Goal: Information Seeking & Learning: Learn about a topic

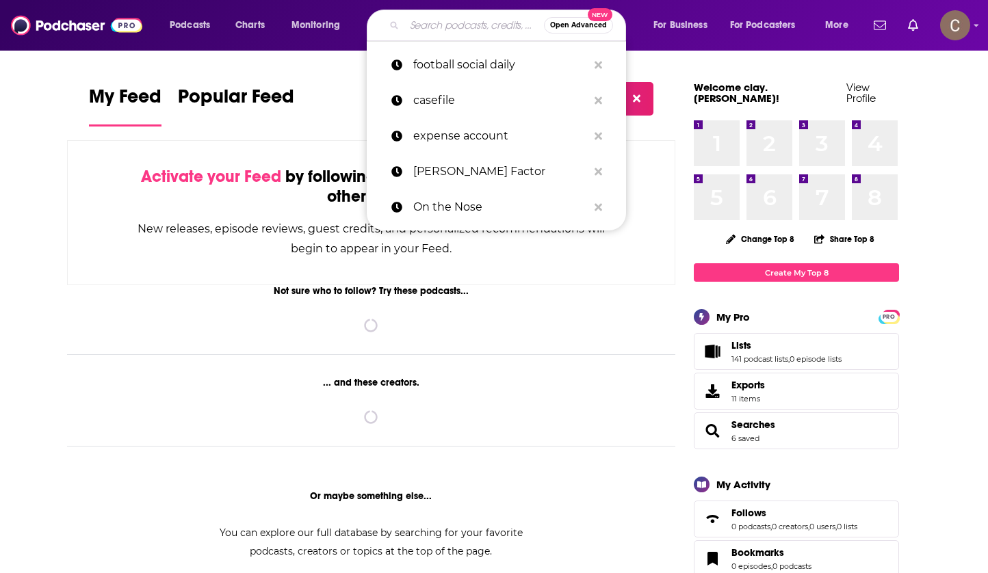
click at [450, 26] on input "Search podcasts, credits, & more..." at bounding box center [474, 25] width 140 height 22
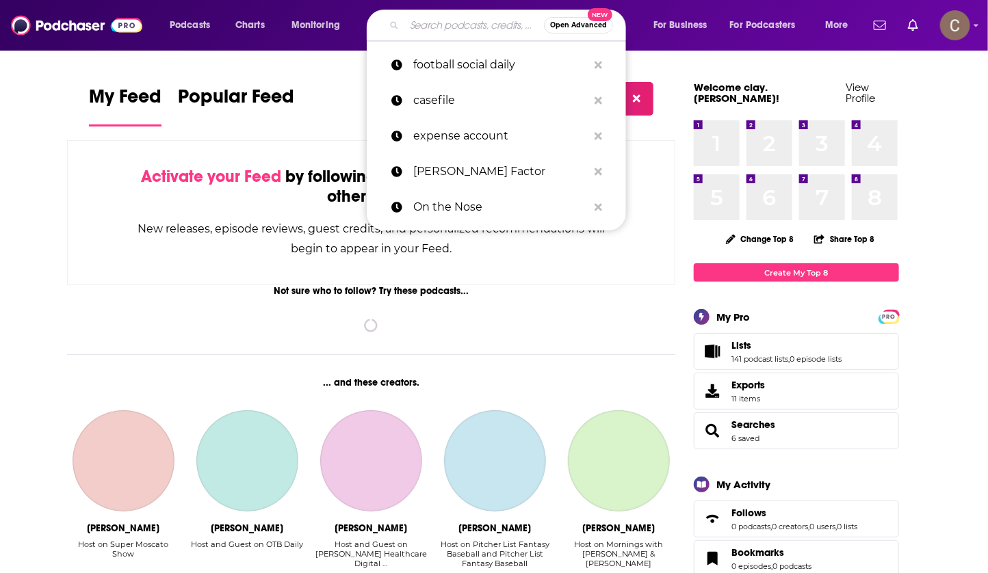
type input "(l) Ipsumdolorsi Ametconse Adipisc eli Seddoeiusm Temp Incididu. Utlabore etd m…"
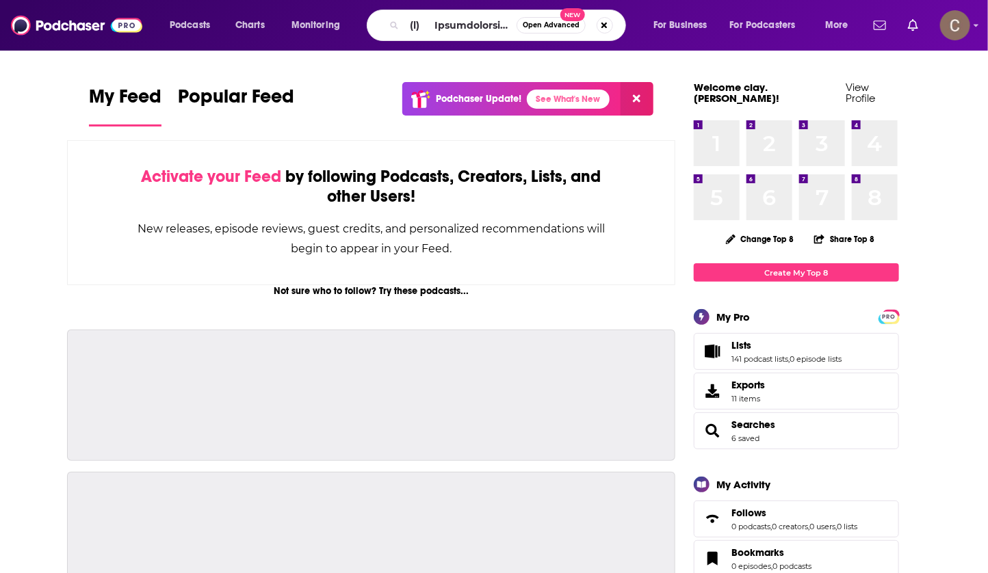
scroll to position [0, 5522]
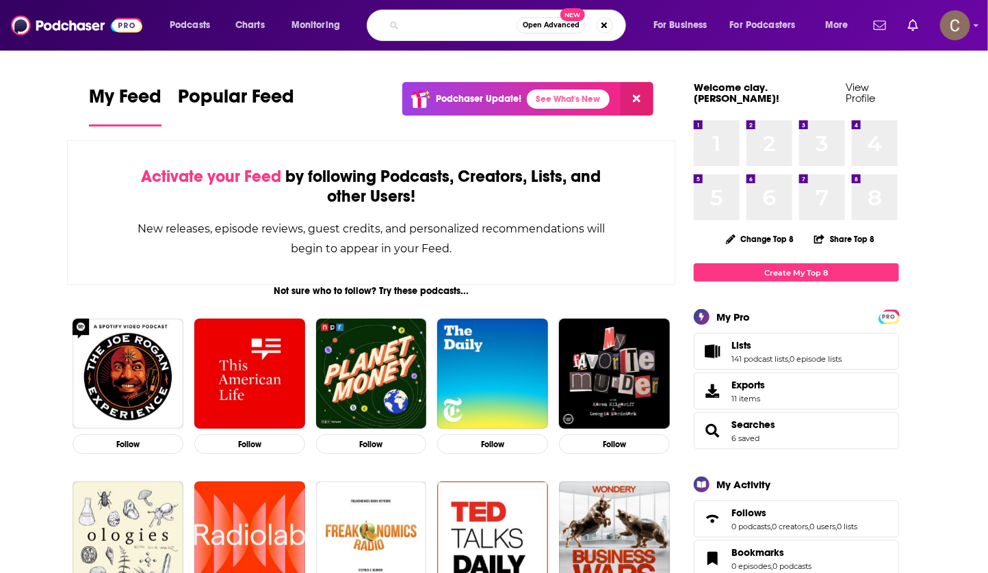
click at [444, 18] on input "Search podcasts, credits, & more..." at bounding box center [460, 25] width 112 height 22
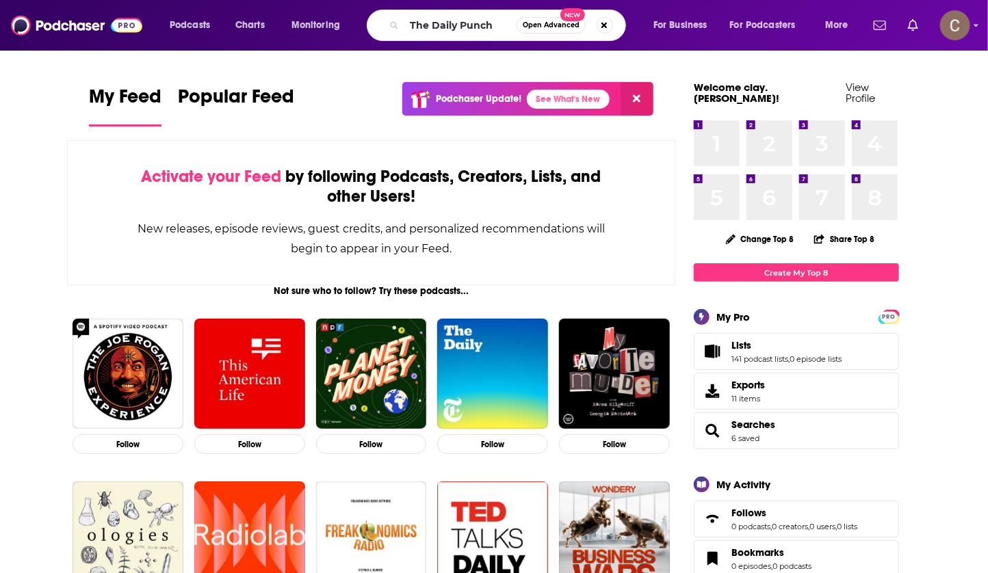
type input "The Daily Punch"
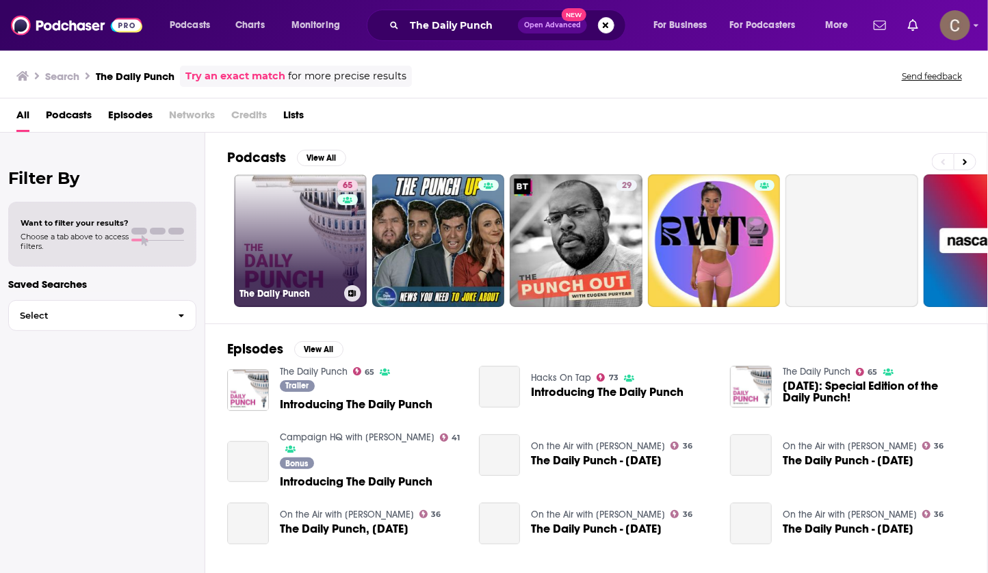
click at [305, 244] on link "65 The Daily Punch" at bounding box center [300, 240] width 133 height 133
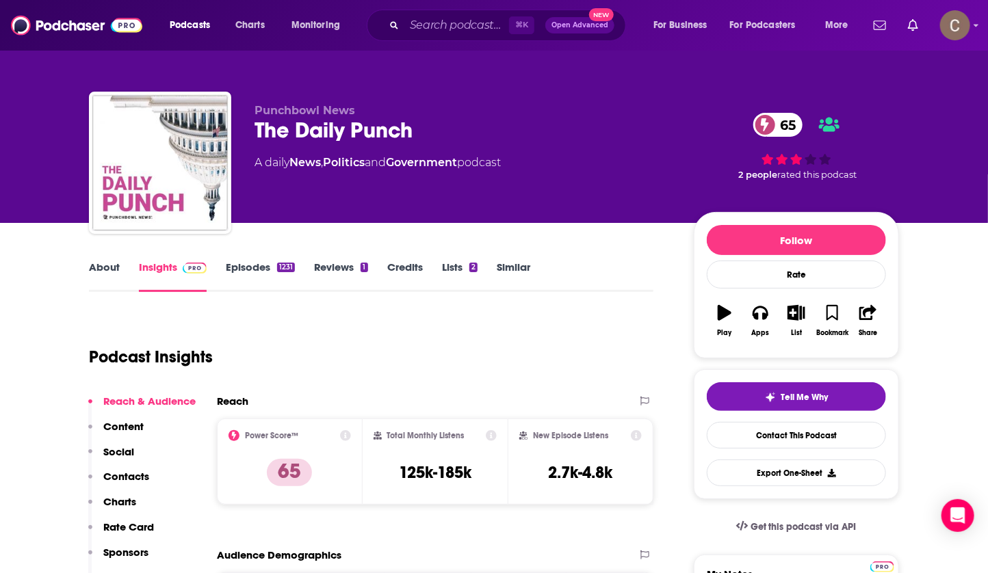
click at [246, 273] on link "Episodes 1231" at bounding box center [260, 276] width 69 height 31
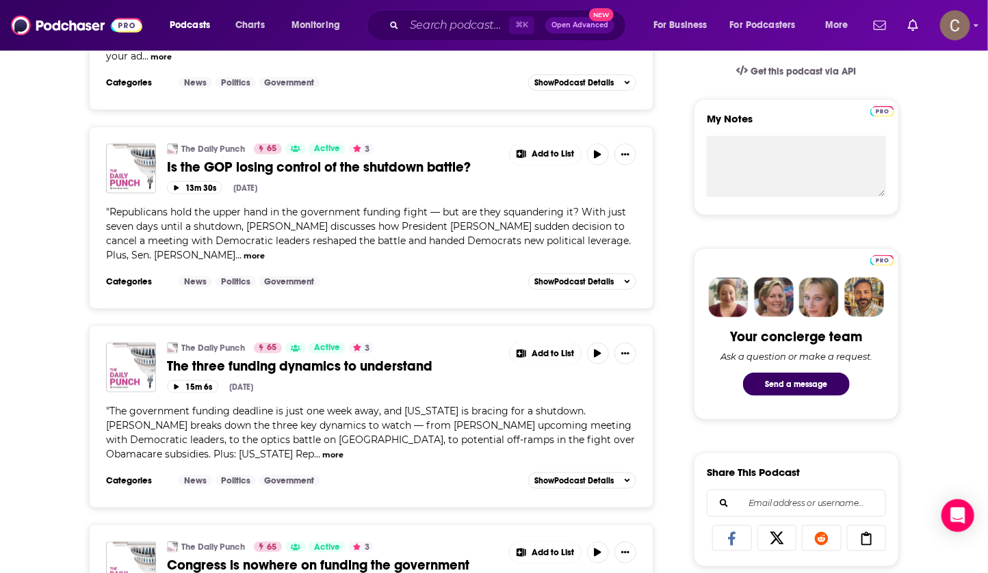
scroll to position [472, 0]
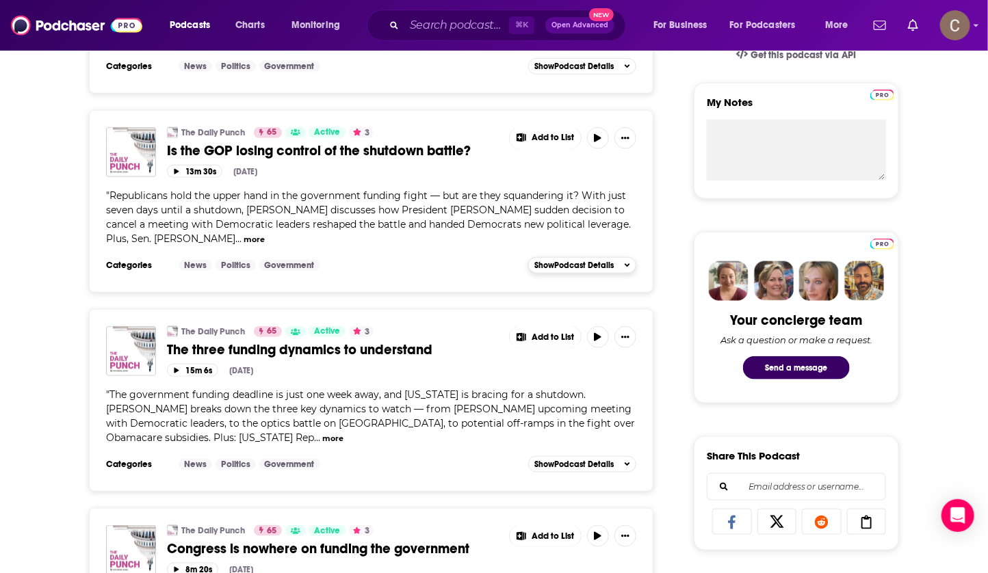
click at [569, 263] on span "Show Podcast Details" at bounding box center [573, 266] width 79 height 10
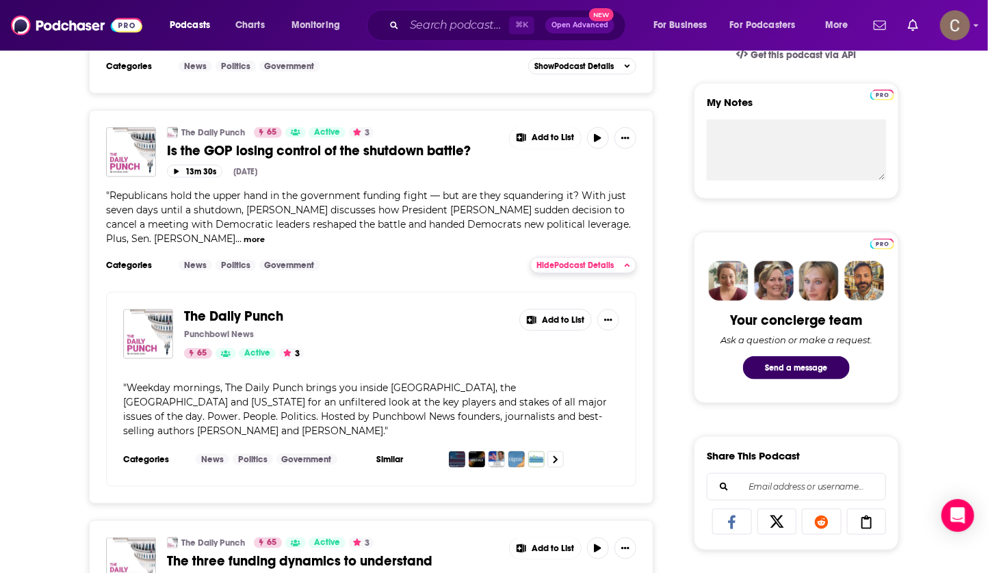
click at [569, 263] on span "Hide Podcast Details" at bounding box center [574, 266] width 77 height 10
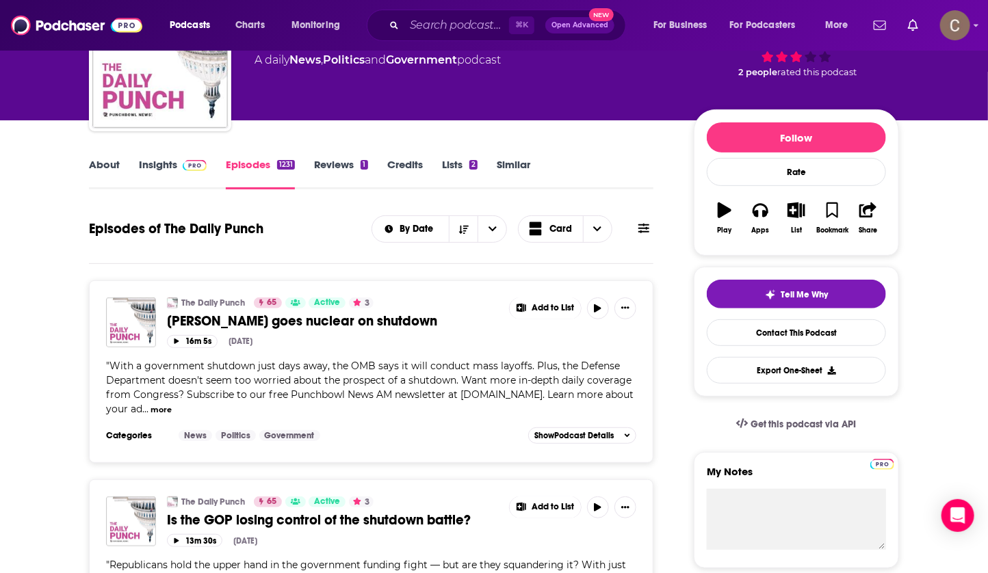
scroll to position [0, 0]
